Goal: Task Accomplishment & Management: Complete application form

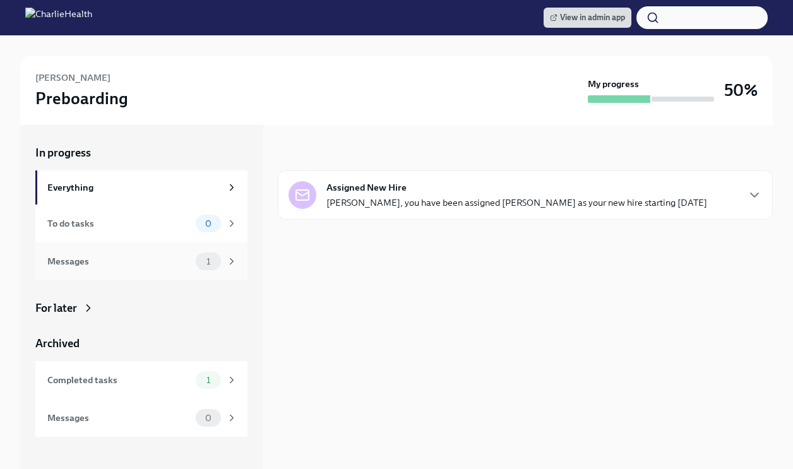
click at [138, 261] on div "Messages" at bounding box center [118, 261] width 143 height 14
click at [78, 304] on div "For later" at bounding box center [141, 308] width 212 height 15
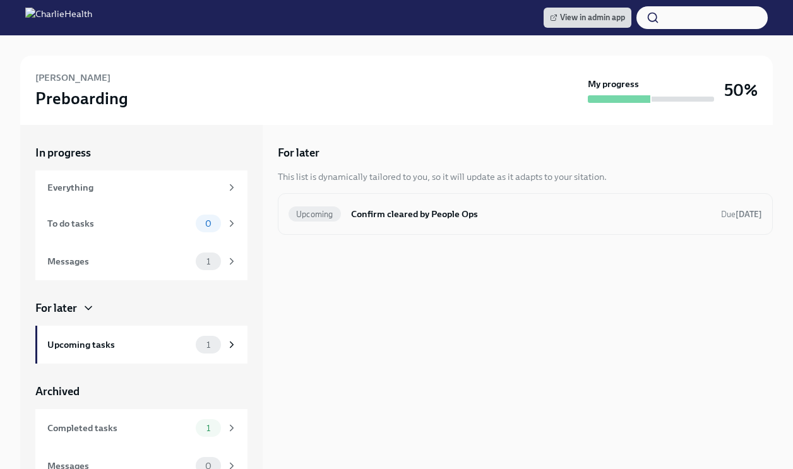
click at [389, 218] on h6 "Confirm cleared by People Ops" at bounding box center [531, 214] width 360 height 14
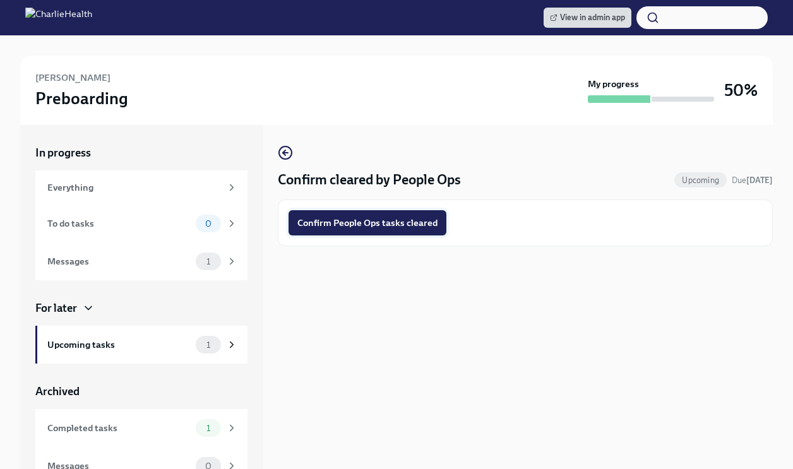
click at [410, 230] on button "Confirm People Ops tasks cleared" at bounding box center [368, 222] width 158 height 25
